Goal: Find specific page/section: Locate a particular part of the current website

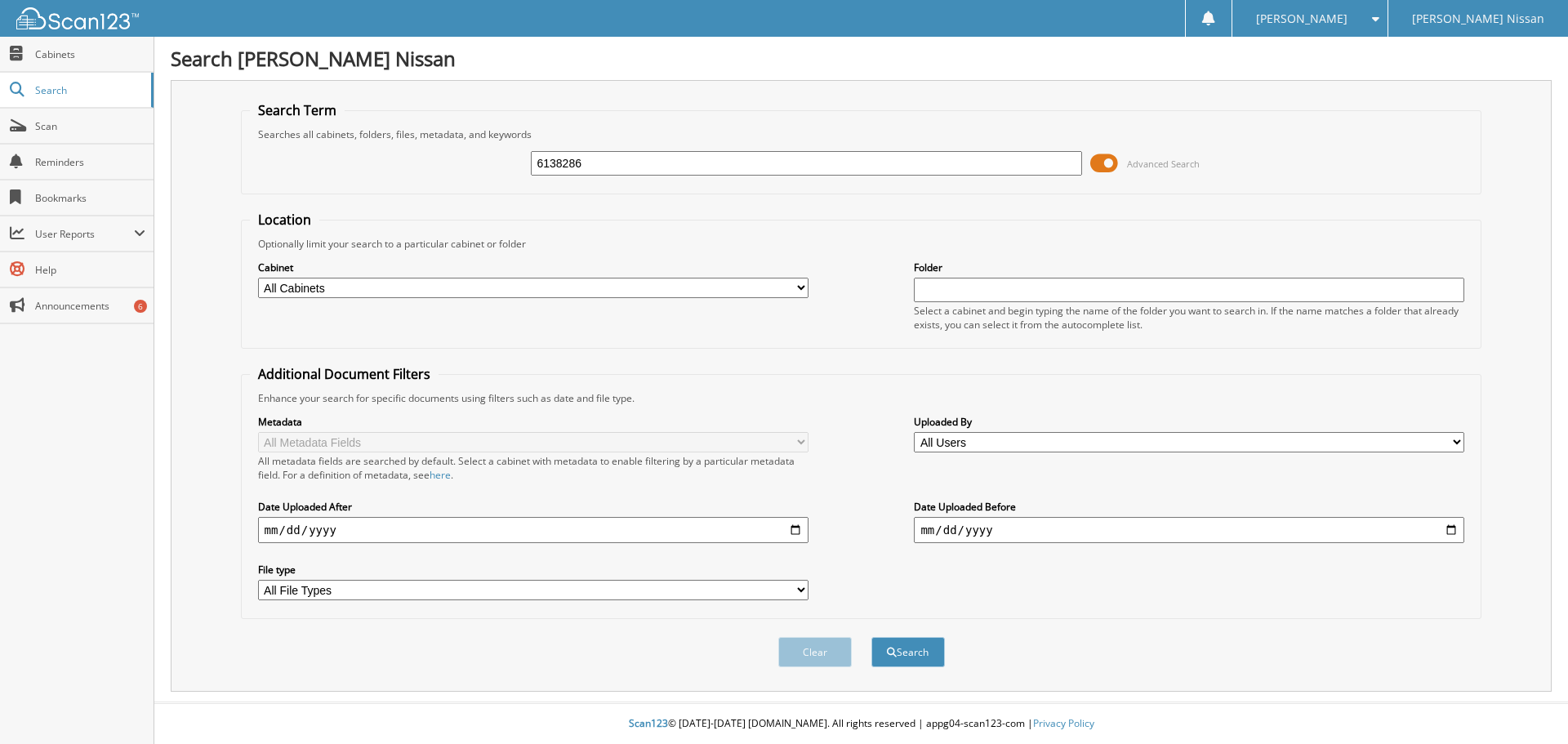
type input "6138286"
click at [872, 637] on button "Search" at bounding box center [908, 652] width 73 height 30
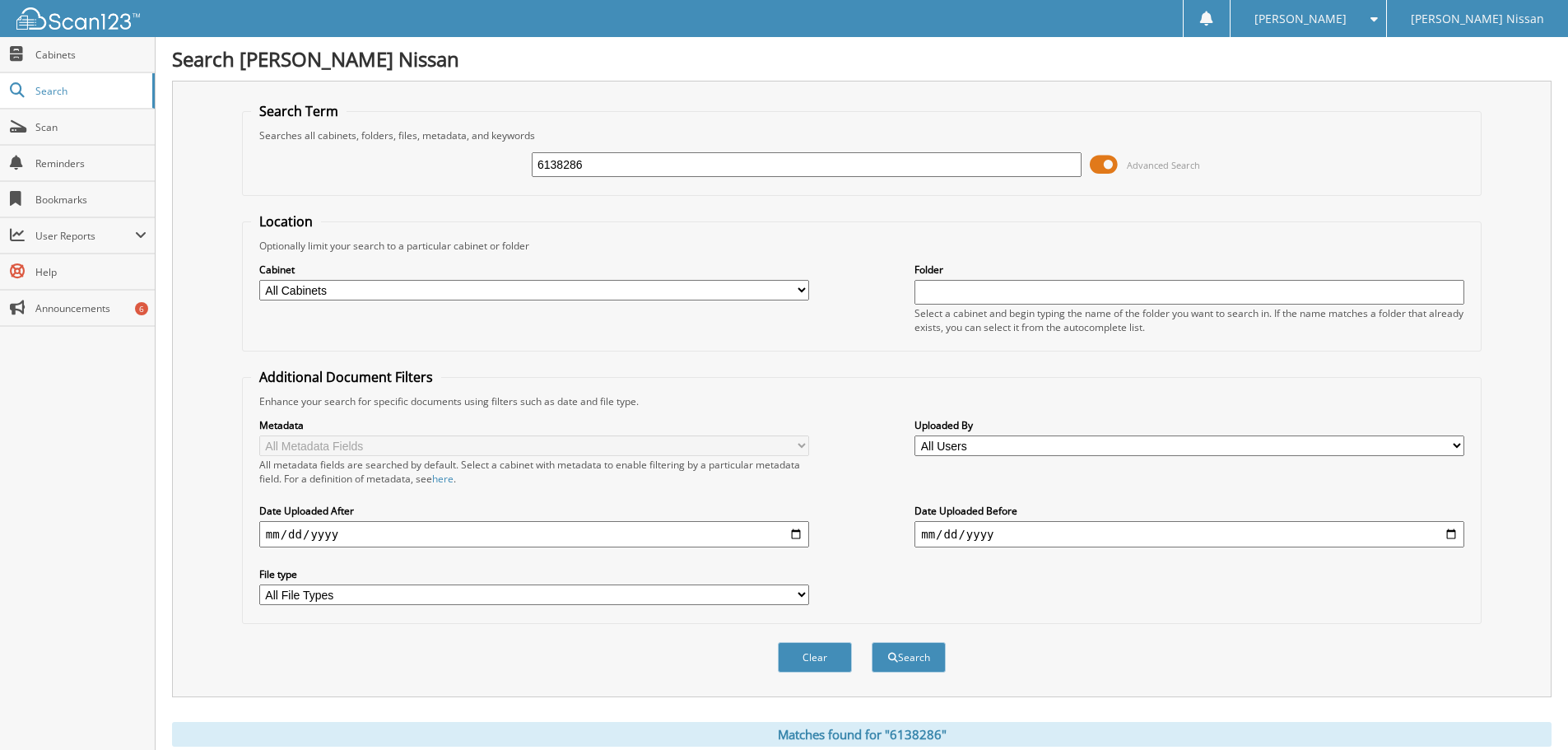
click at [872, 643] on button "Search" at bounding box center [909, 657] width 74 height 31
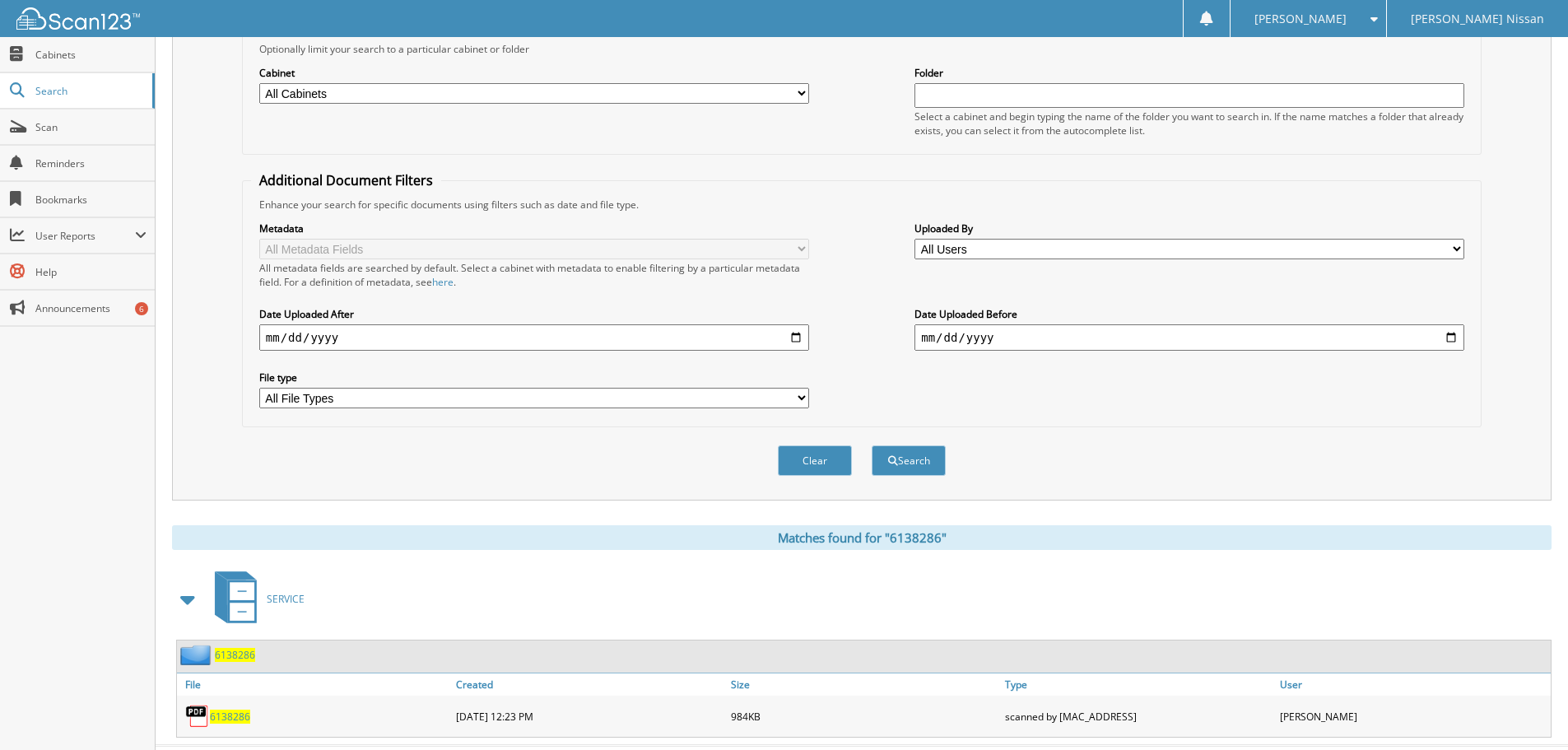
scroll to position [234, 0]
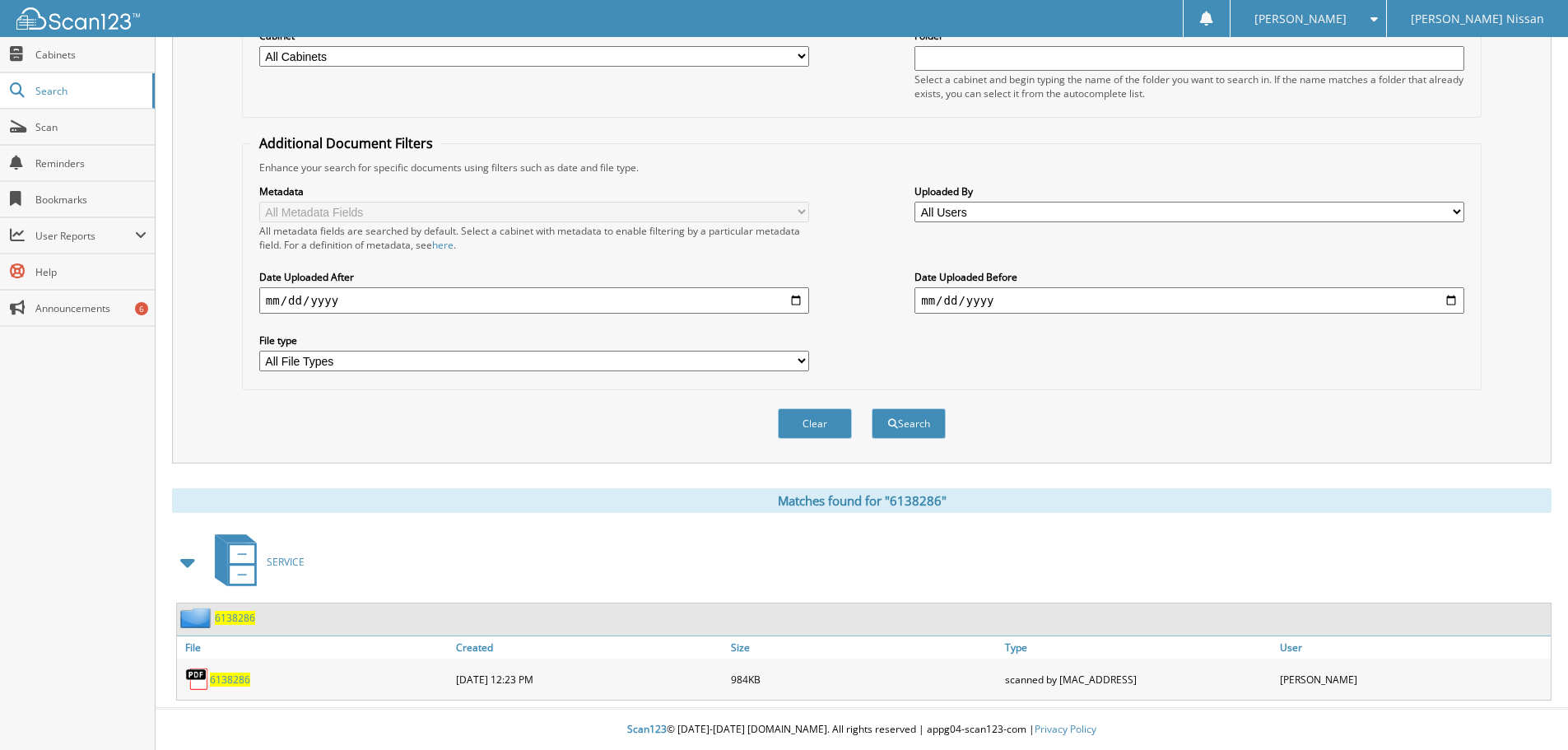
click at [230, 685] on span "6138286" at bounding box center [230, 680] width 41 height 14
